Goal: Transaction & Acquisition: Book appointment/travel/reservation

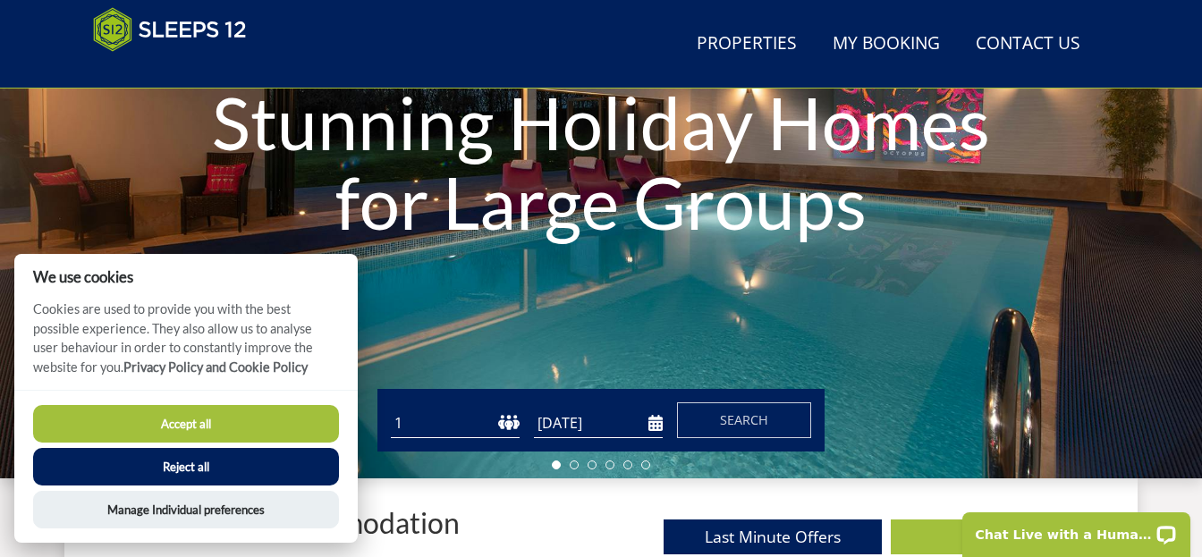
scroll to position [278, 0]
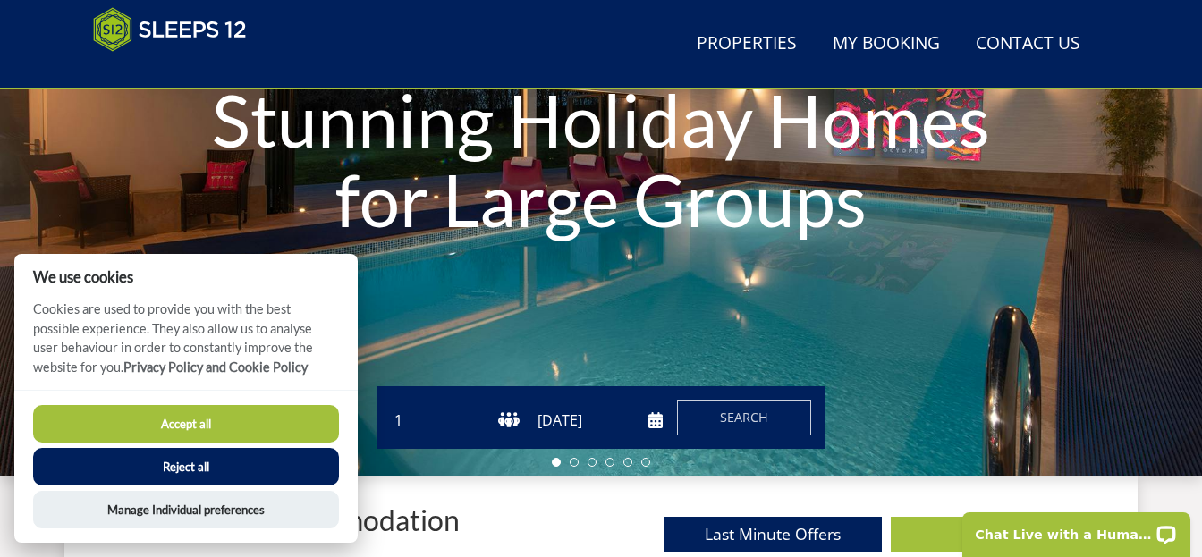
click at [201, 469] on button "Reject all" at bounding box center [186, 467] width 306 height 38
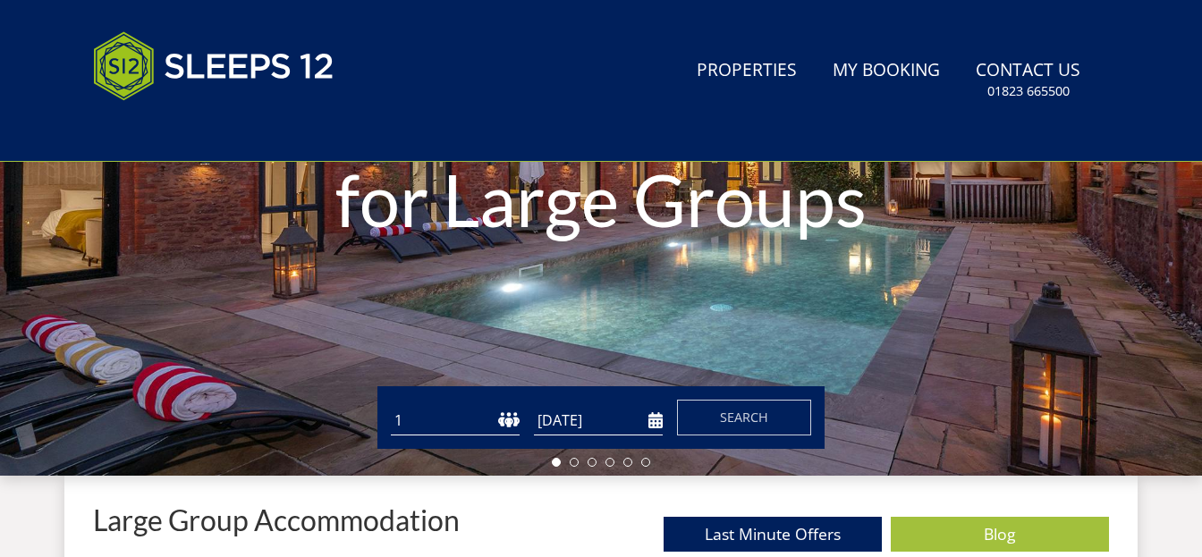
click at [452, 424] on select "1 2 3 4 5 6 7 8 9 10 11 12 13 14 15 16 17 18 19 20 21 22 23 24 25 26 27 28 29 3…" at bounding box center [455, 421] width 129 height 30
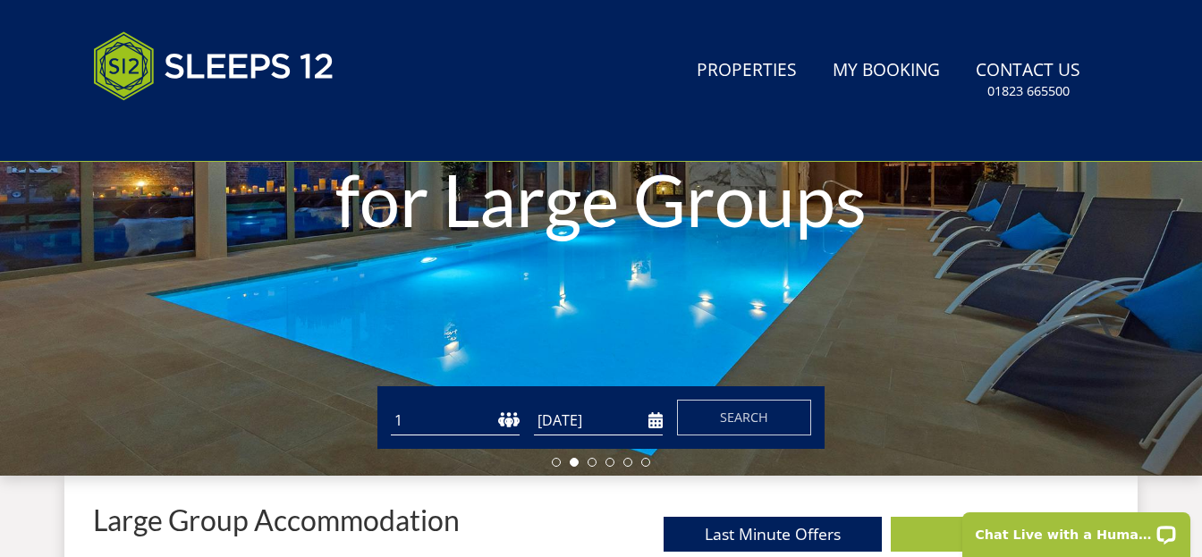
select select "9"
click at [391, 406] on select "1 2 3 4 5 6 7 8 9 10 11 12 13 14 15 16 17 18 19 20 21 22 23 24 25 26 27 28 29 3…" at bounding box center [455, 421] width 129 height 30
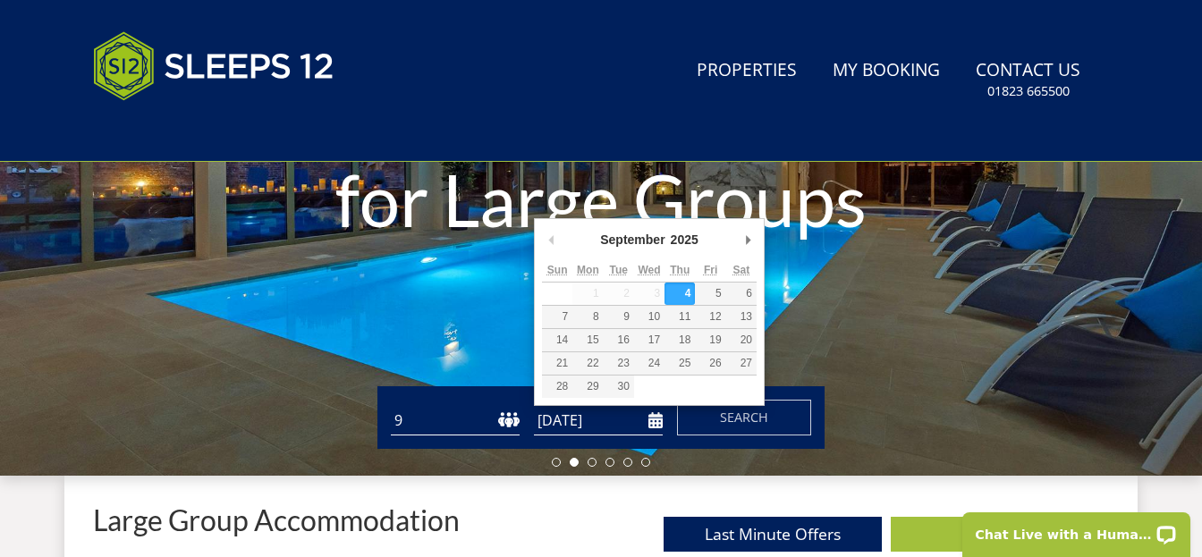
click at [595, 430] on input "[DATE]" at bounding box center [598, 421] width 129 height 30
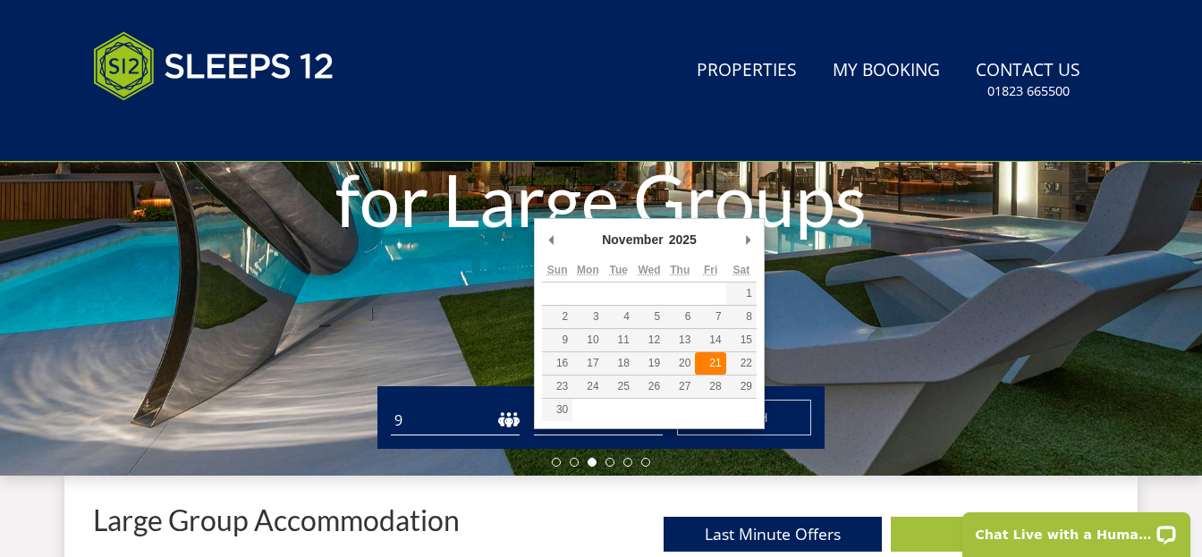
type input "21/11/2025"
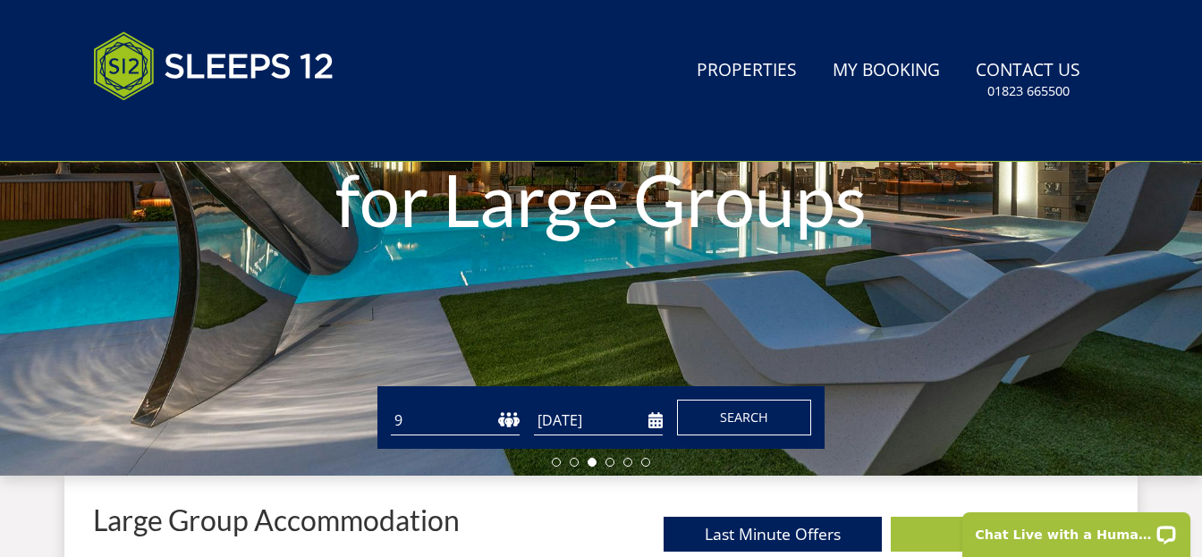
click at [730, 421] on span "Search" at bounding box center [744, 417] width 48 height 17
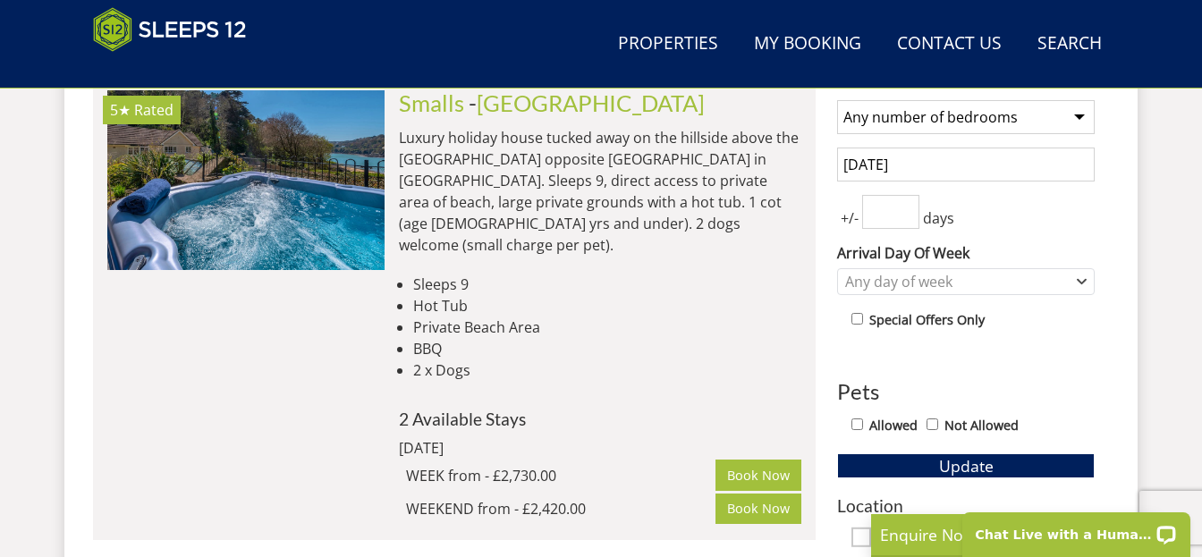
scroll to position [783, 0]
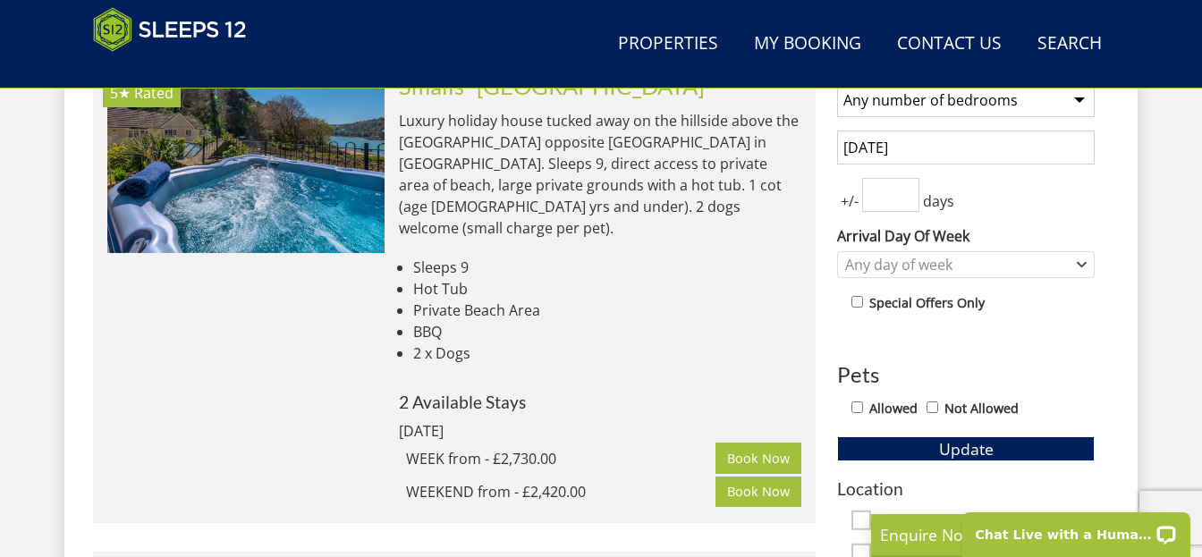
click at [853, 410] on input "Allowed" at bounding box center [857, 408] width 12 height 12
checkbox input "true"
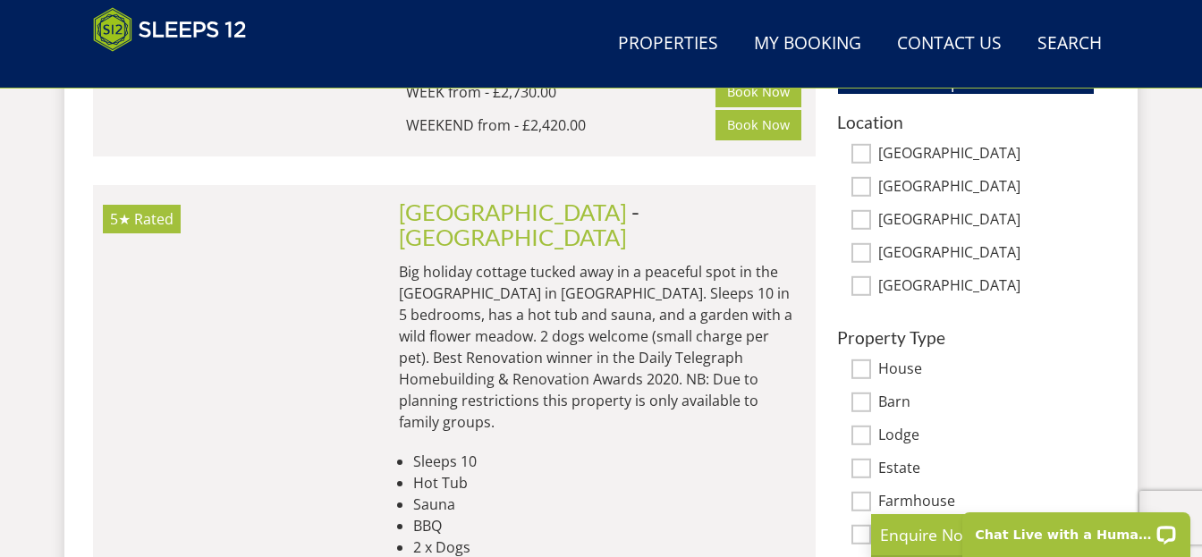
scroll to position [1146, 0]
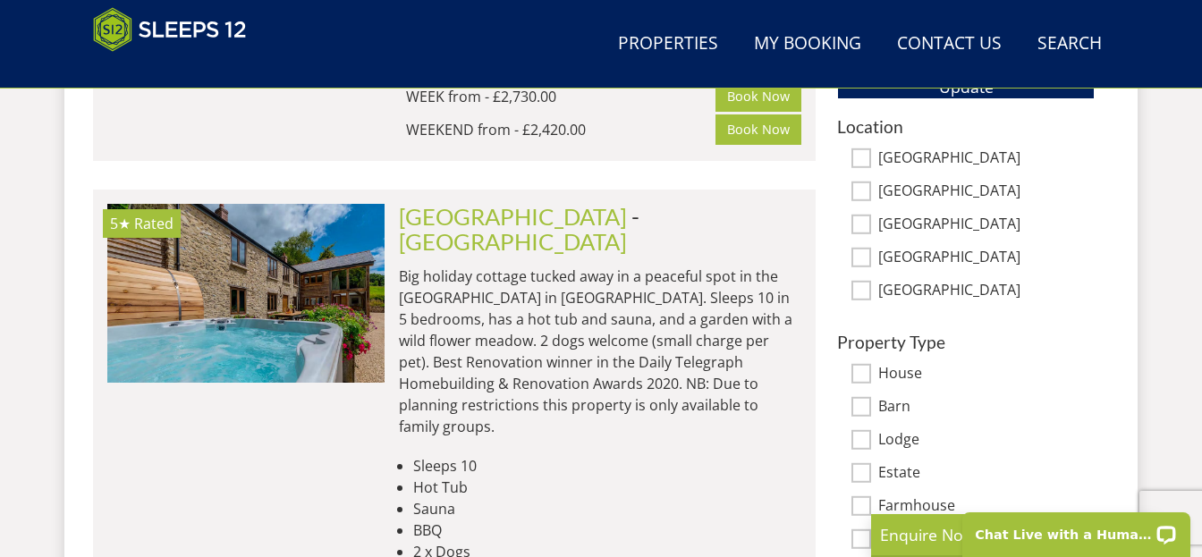
select select "9"
